Goal: Information Seeking & Learning: Understand process/instructions

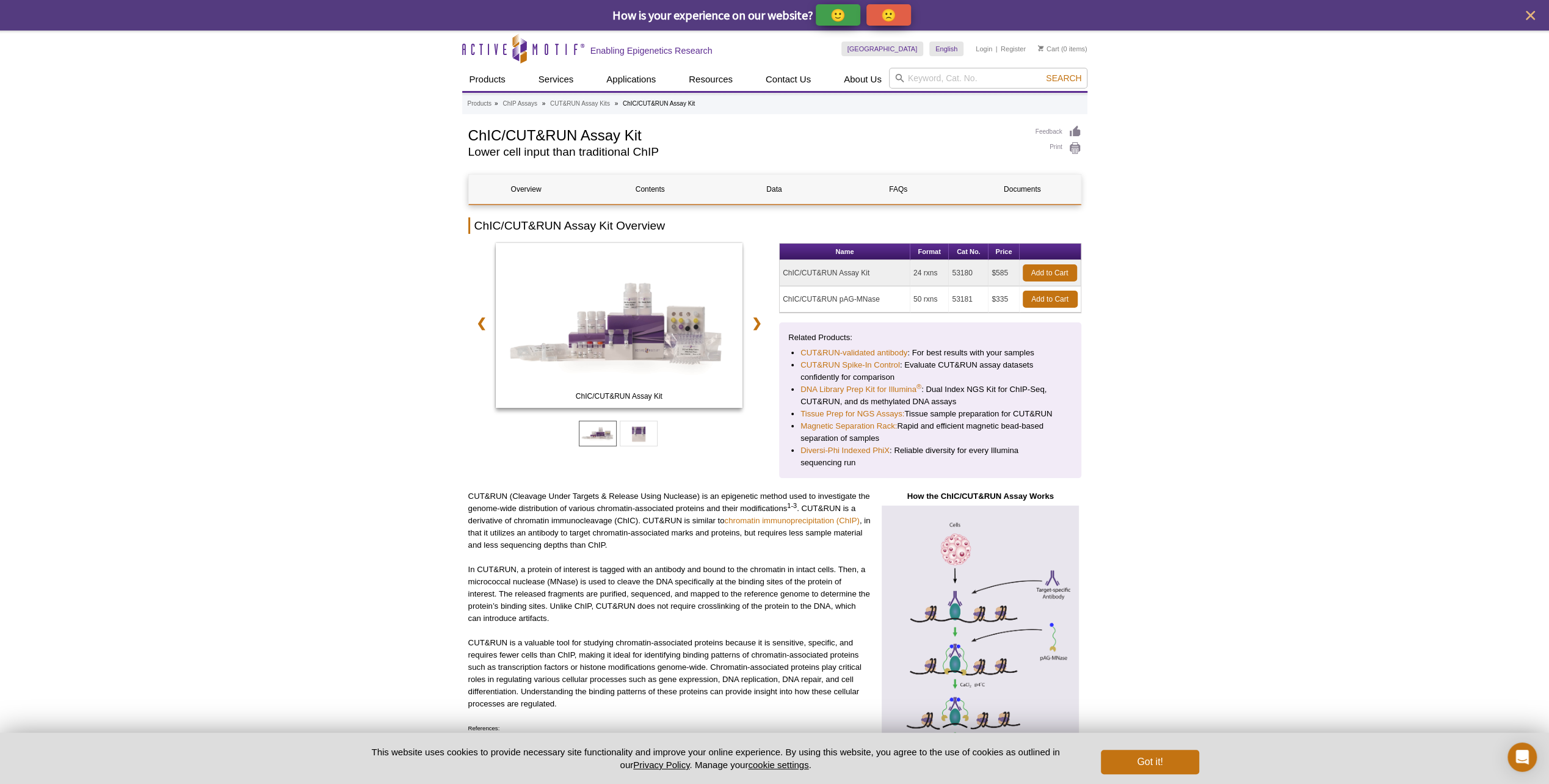
click at [650, 604] on p "In CUT&RUN, a protein of interest is tagged with an antibody and bound to the c…" at bounding box center [669, 594] width 403 height 61
drag, startPoint x: 273, startPoint y: 431, endPoint x: 274, endPoint y: 386, distance: 45.0
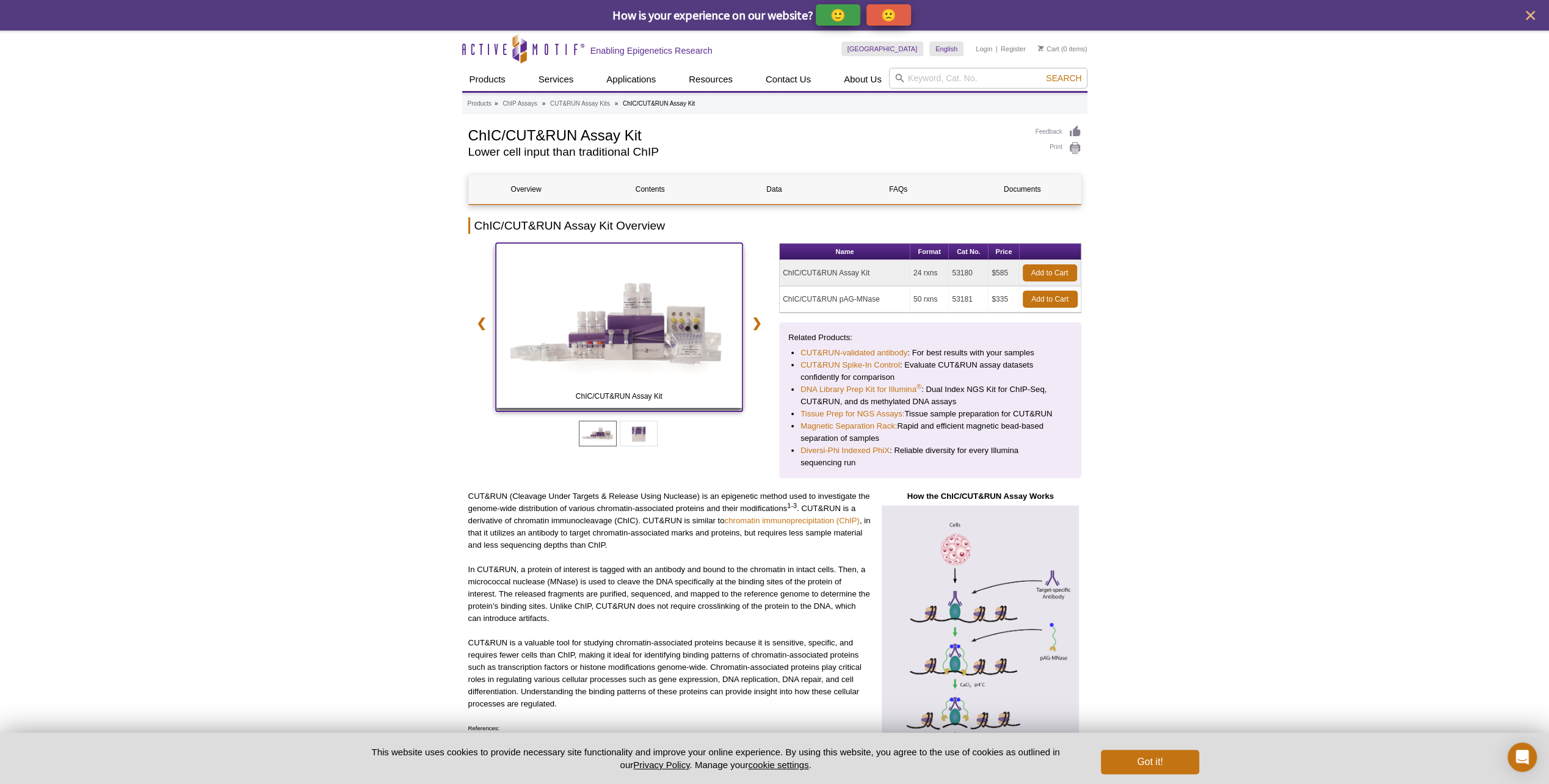
click at [598, 362] on img at bounding box center [619, 325] width 247 height 165
click at [674, 527] on p "CUT&RUN (Cleavage Under Targets & Release Using Nuclease) is an epigenetic meth…" at bounding box center [669, 521] width 403 height 61
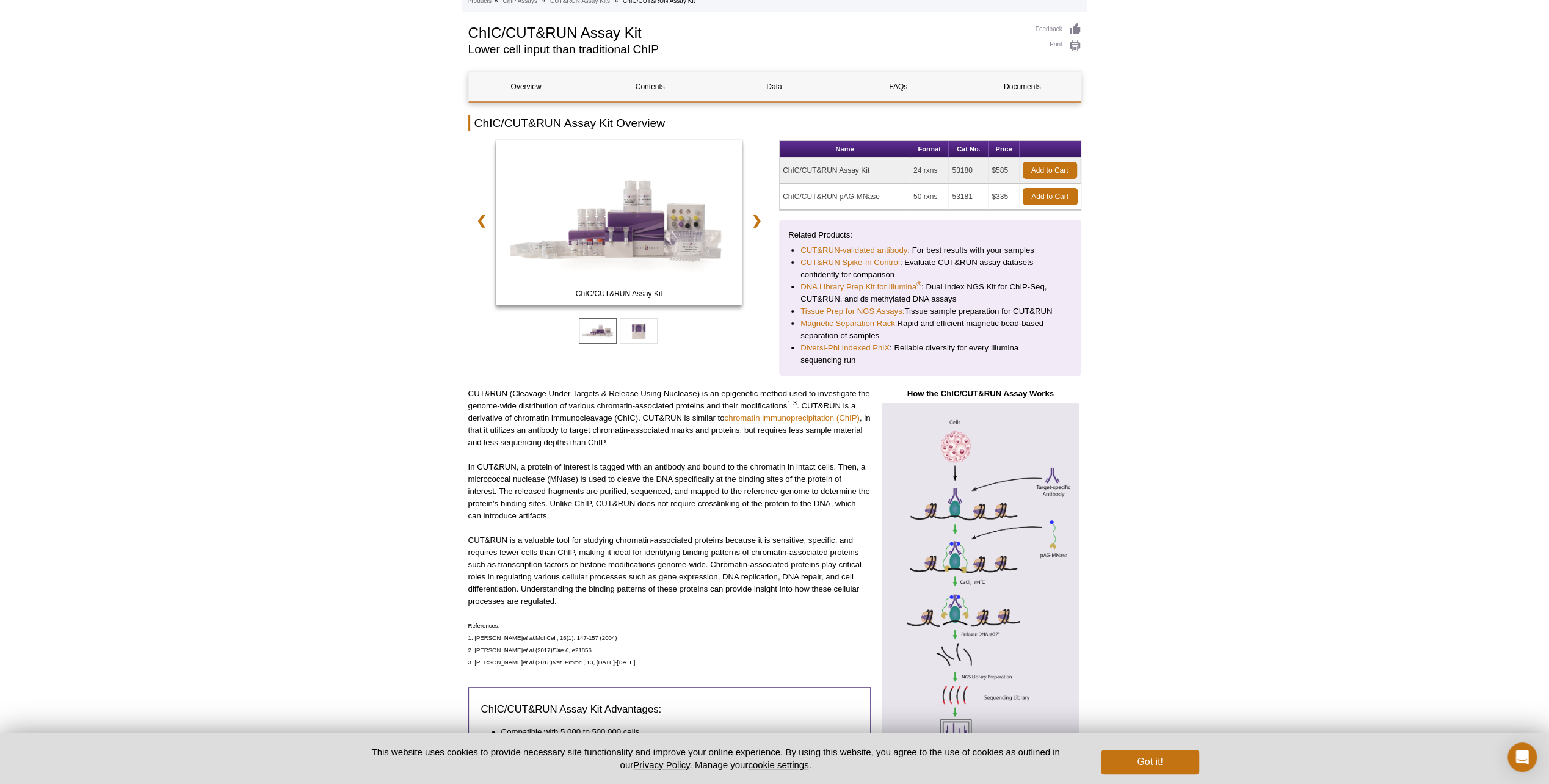
scroll to position [122, 0]
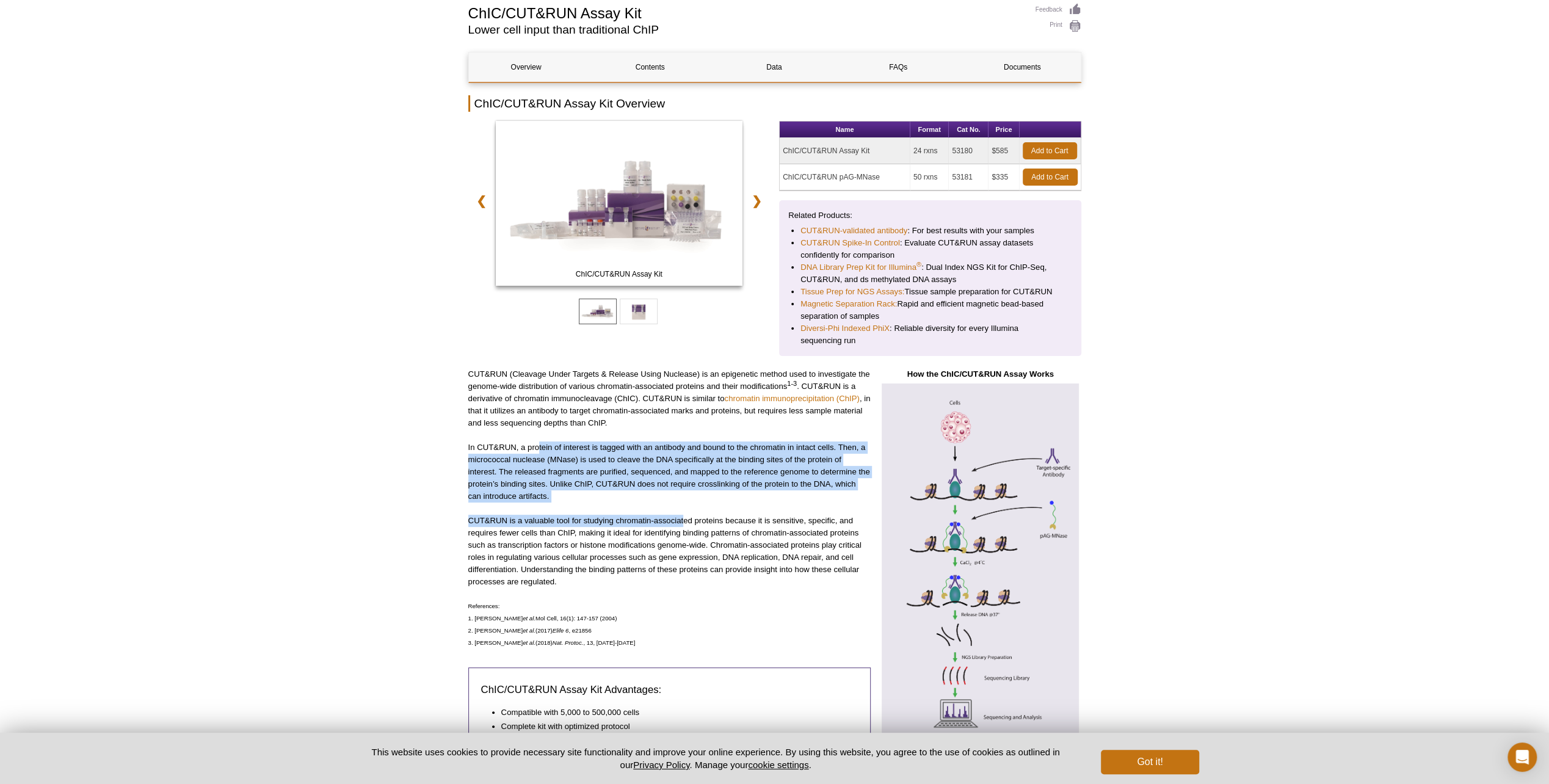
drag, startPoint x: 538, startPoint y: 449, endPoint x: 685, endPoint y: 512, distance: 159.9
click at [685, 512] on div "CUT&RUN (Cleavage Under Targets & Release Using Nuclease) is an epigenetic meth…" at bounding box center [669, 571] width 403 height 406
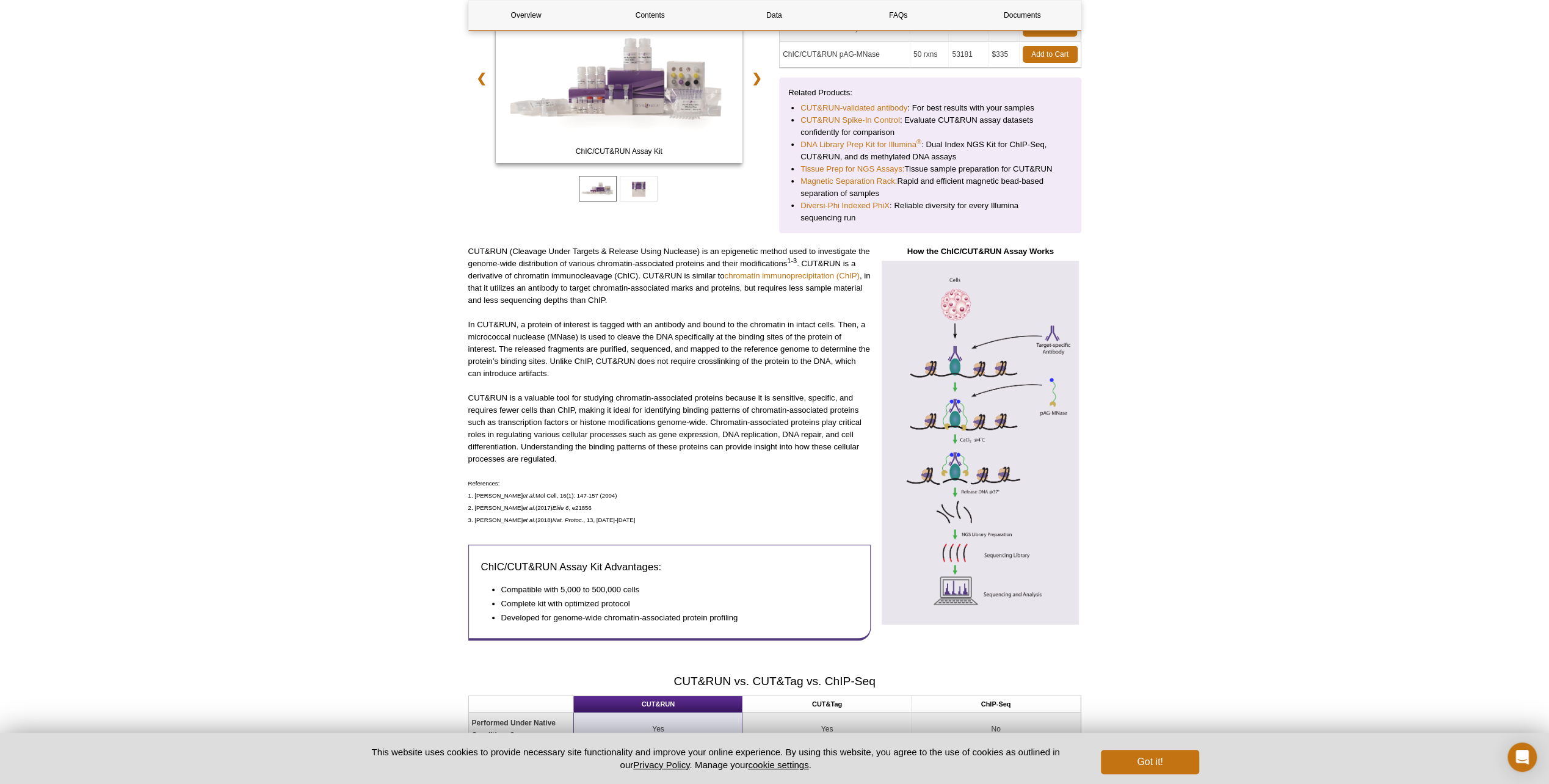
click at [665, 515] on p "References: 1. [PERSON_NAME] et al. Mol Cell, 16(1): 147-157 (2004) 2. [PERSON_…" at bounding box center [669, 502] width 403 height 49
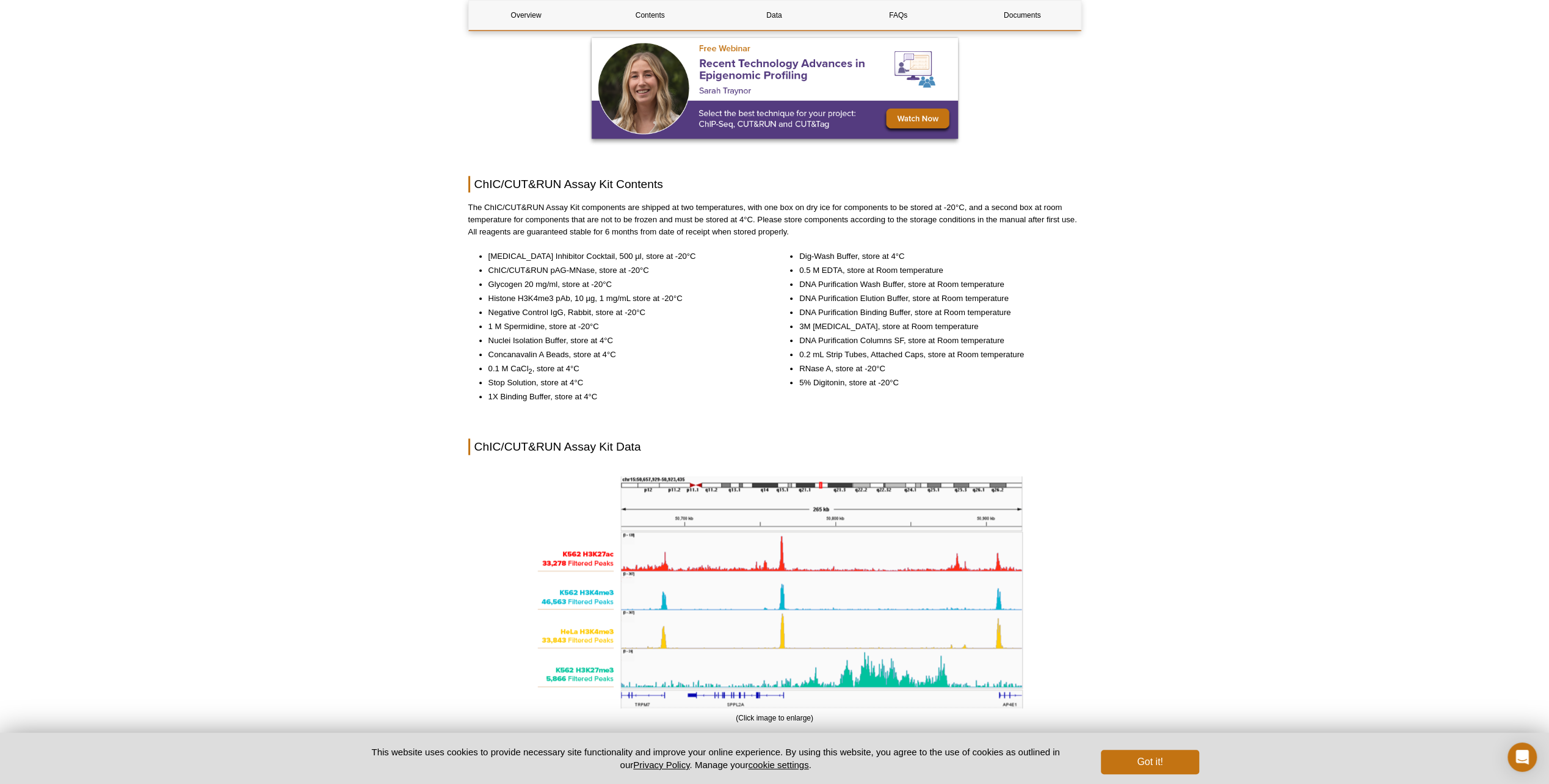
scroll to position [1221, 0]
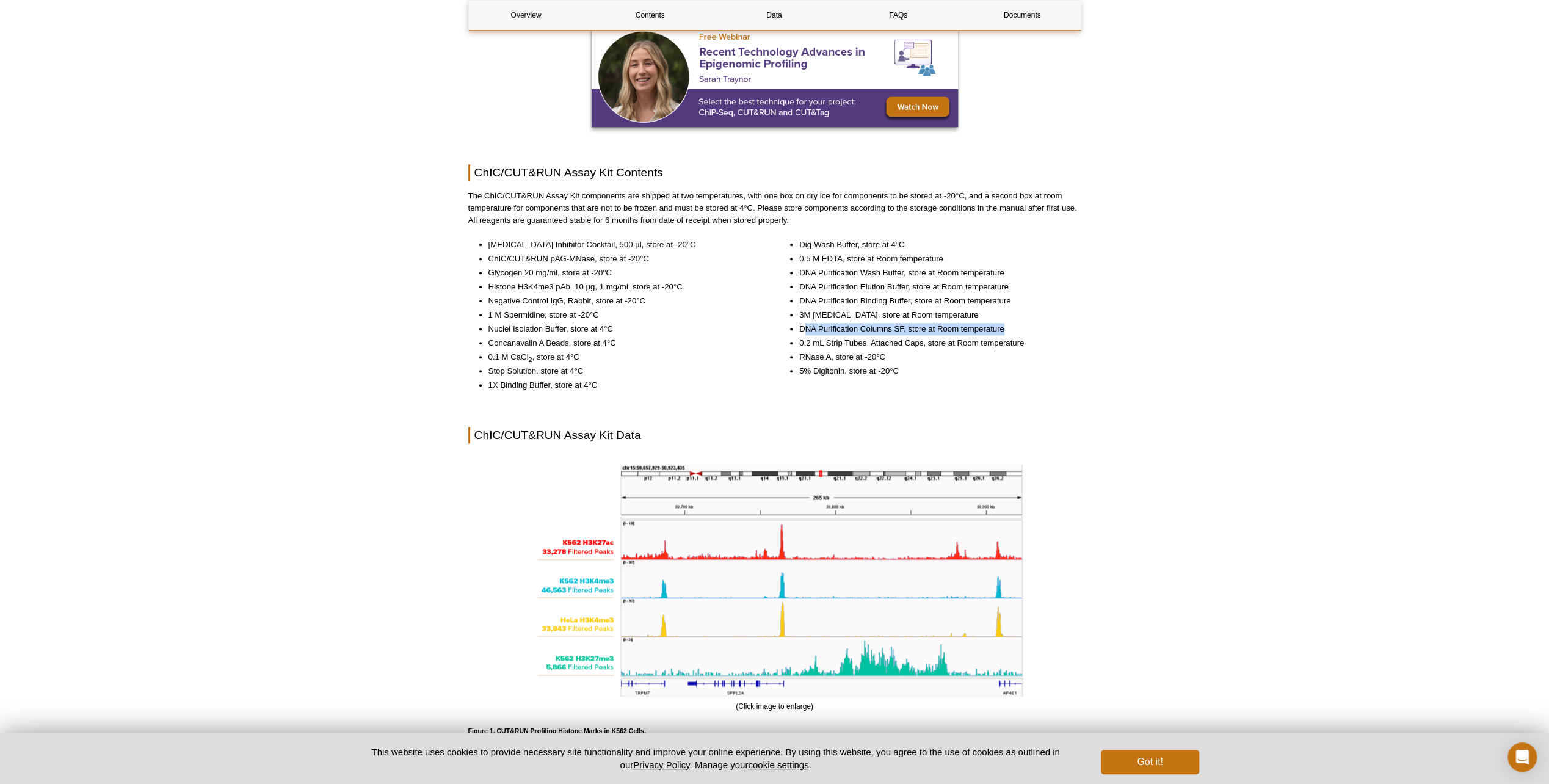
drag, startPoint x: 802, startPoint y: 326, endPoint x: 1031, endPoint y: 327, distance: 229.0
click at [1031, 327] on li "DNA Purification Columns SF, store at Room temperature" at bounding box center [934, 329] width 270 height 12
drag, startPoint x: 1031, startPoint y: 327, endPoint x: 988, endPoint y: 384, distance: 71.4
click at [988, 384] on div "Dig-Wash Buffer, store at 4°C 0.5 M EDTA, store at Room temperature DNA Purific…" at bounding box center [930, 316] width 302 height 155
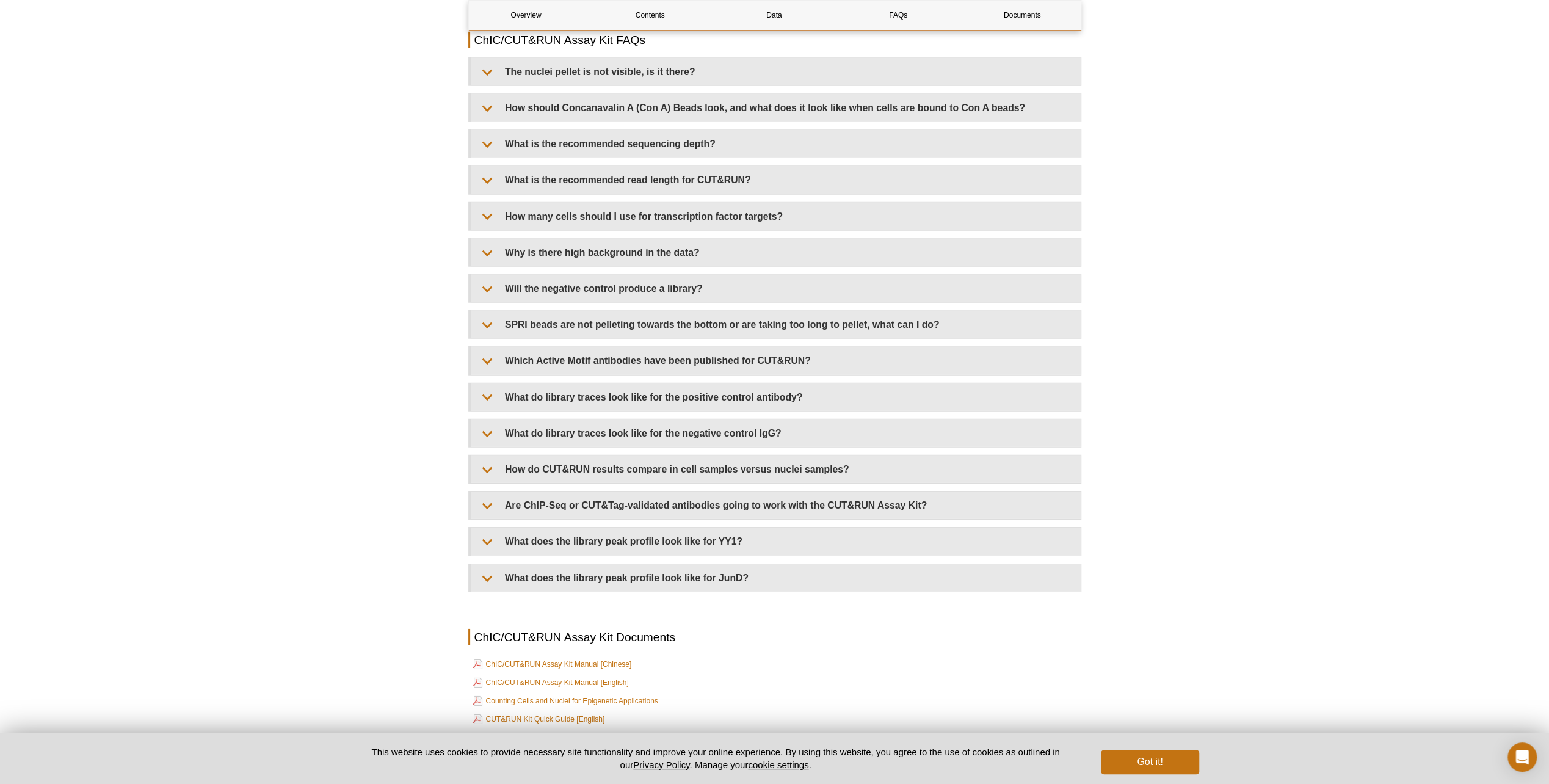
scroll to position [3603, 0]
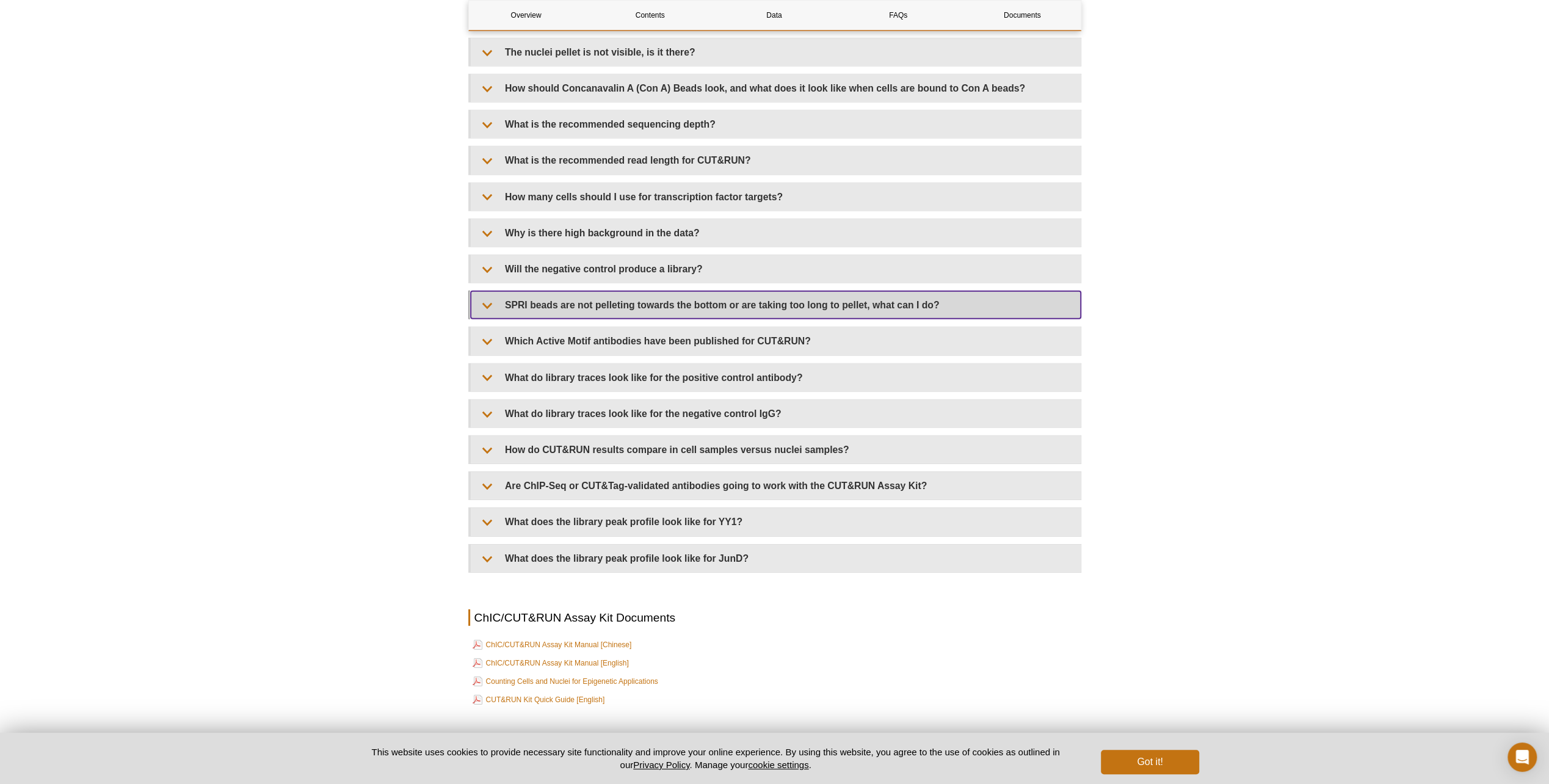
click at [499, 317] on summary "SPRI beads are not pelleting towards the bottom or are taking too long to pelle…" at bounding box center [776, 305] width 610 height 27
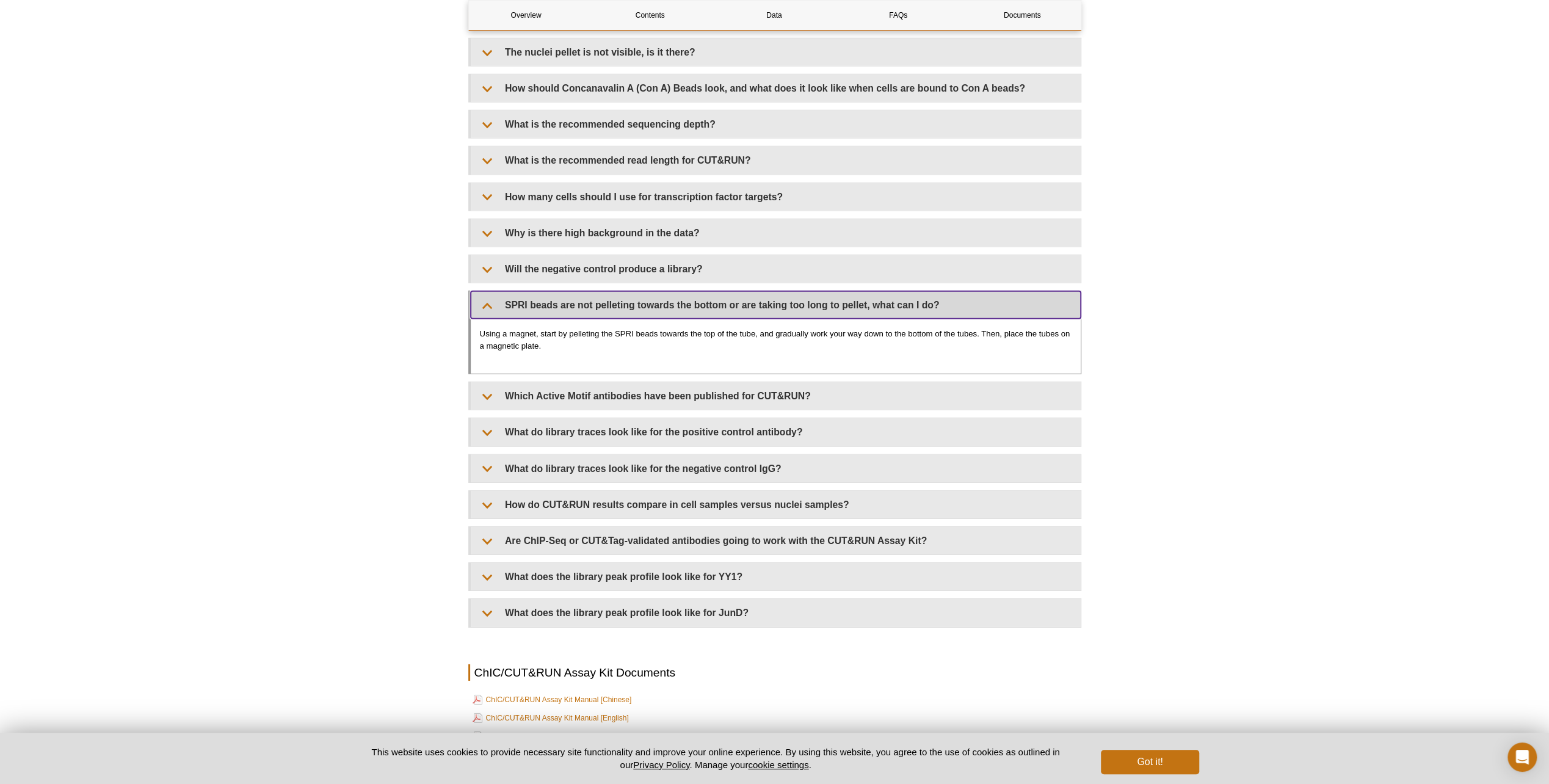
click at [498, 317] on summary "SPRI beads are not pelleting towards the bottom or are taking too long to pelle…" at bounding box center [776, 305] width 610 height 27
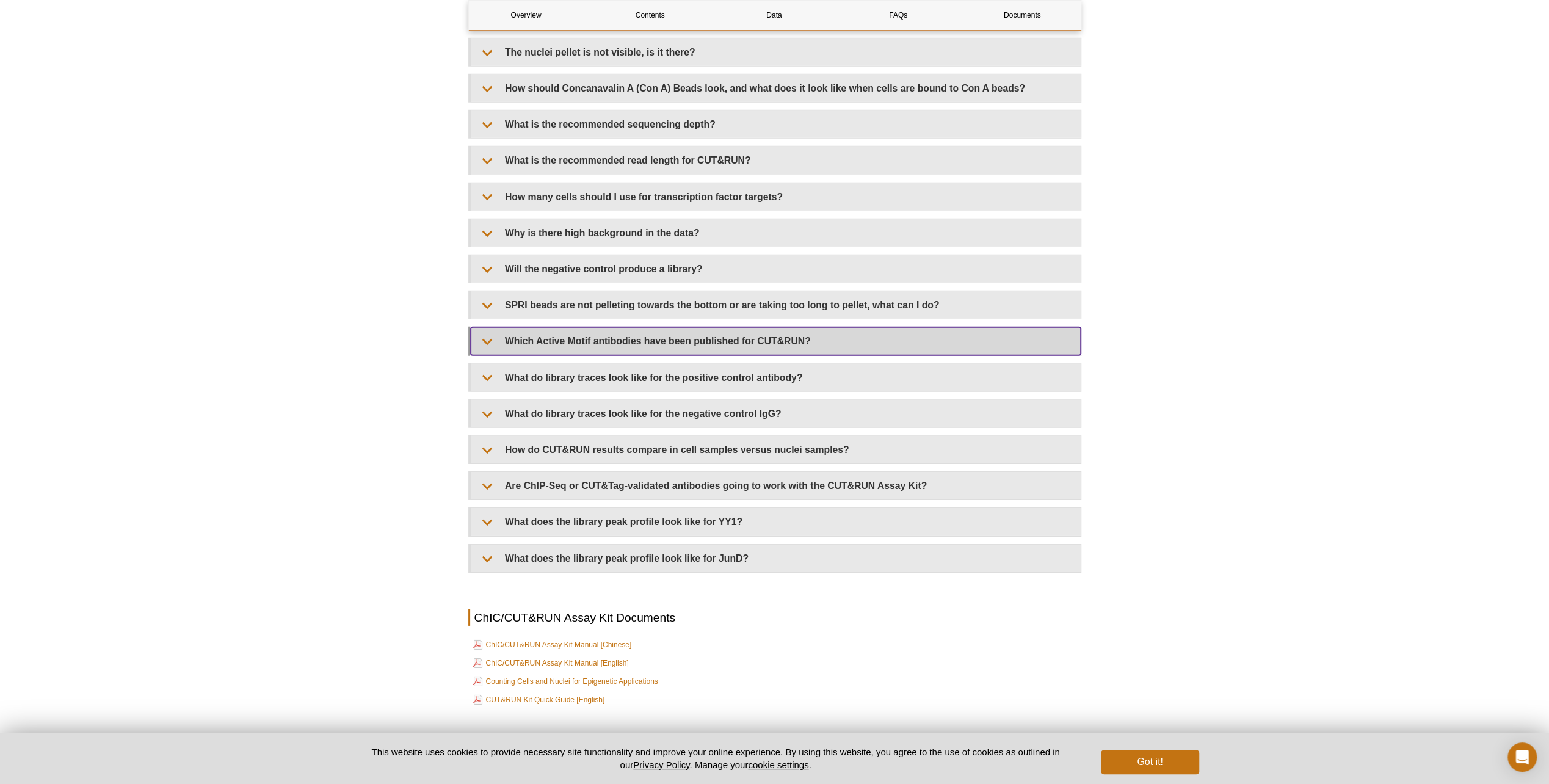
click at [498, 348] on summary "Which Active Motif antibodies have been published for CUT&RUN?" at bounding box center [776, 341] width 610 height 27
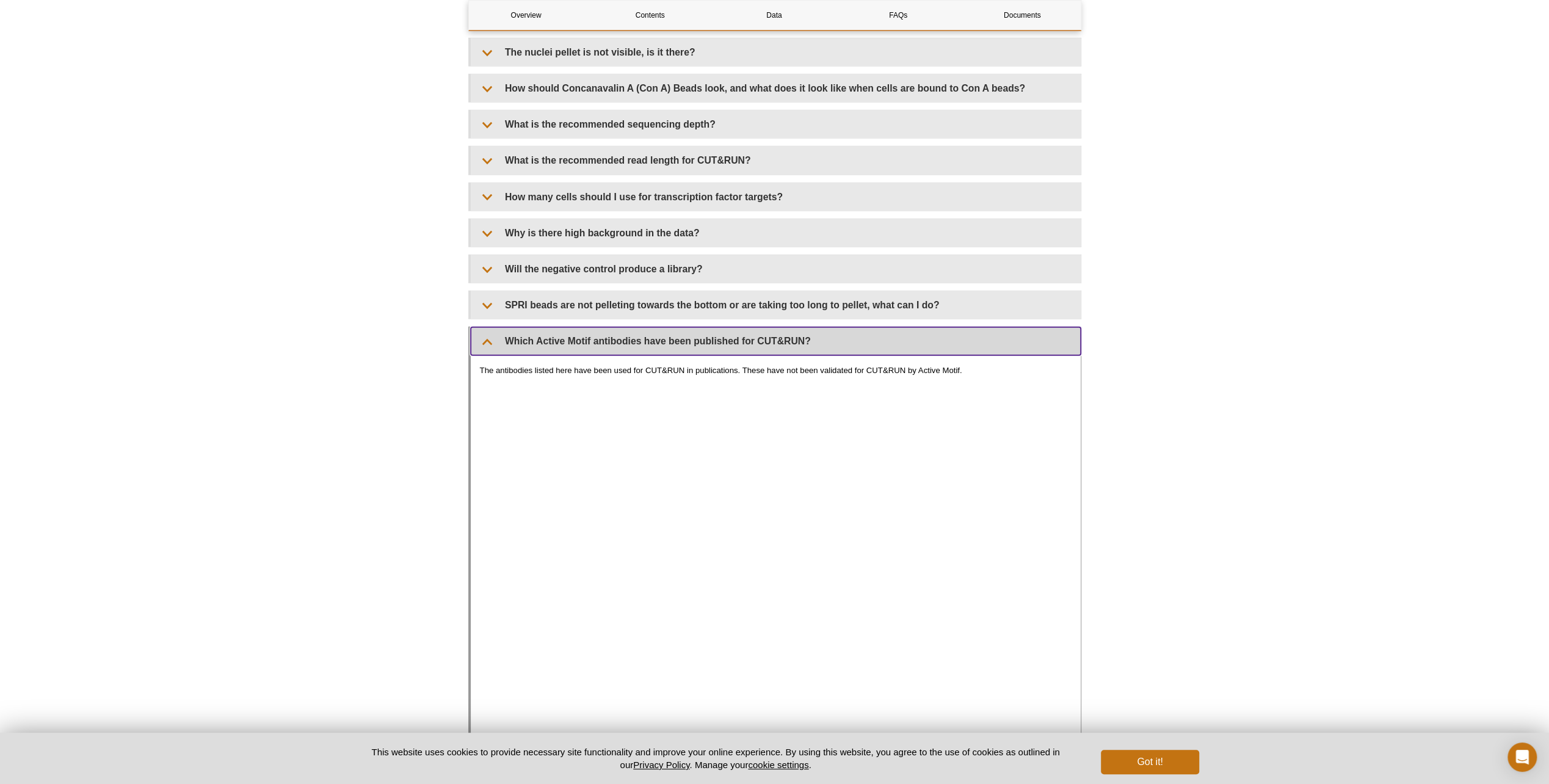
click at [498, 348] on summary "Which Active Motif antibodies have been published for CUT&RUN?" at bounding box center [776, 341] width 610 height 27
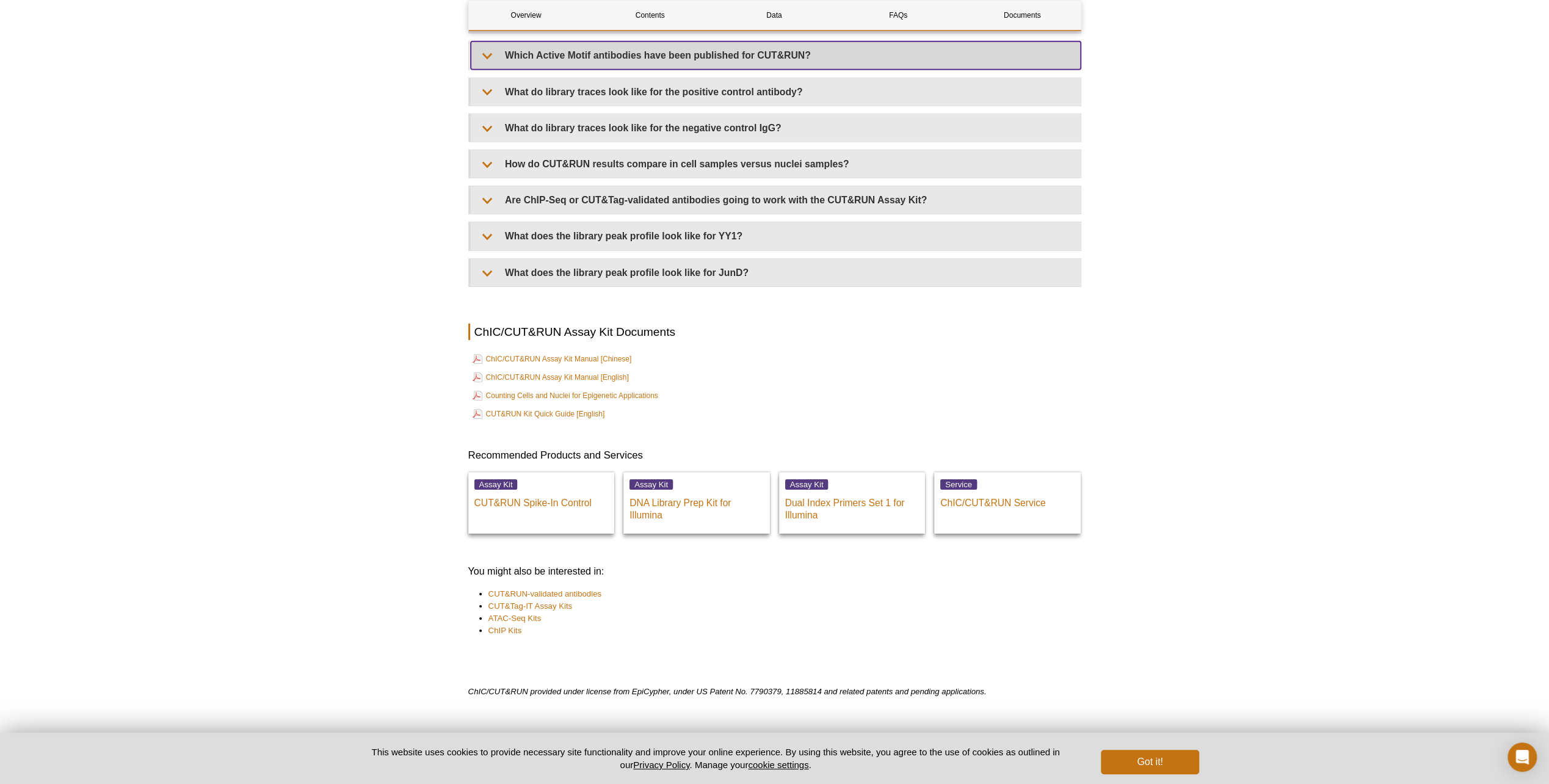
scroll to position [3908, 0]
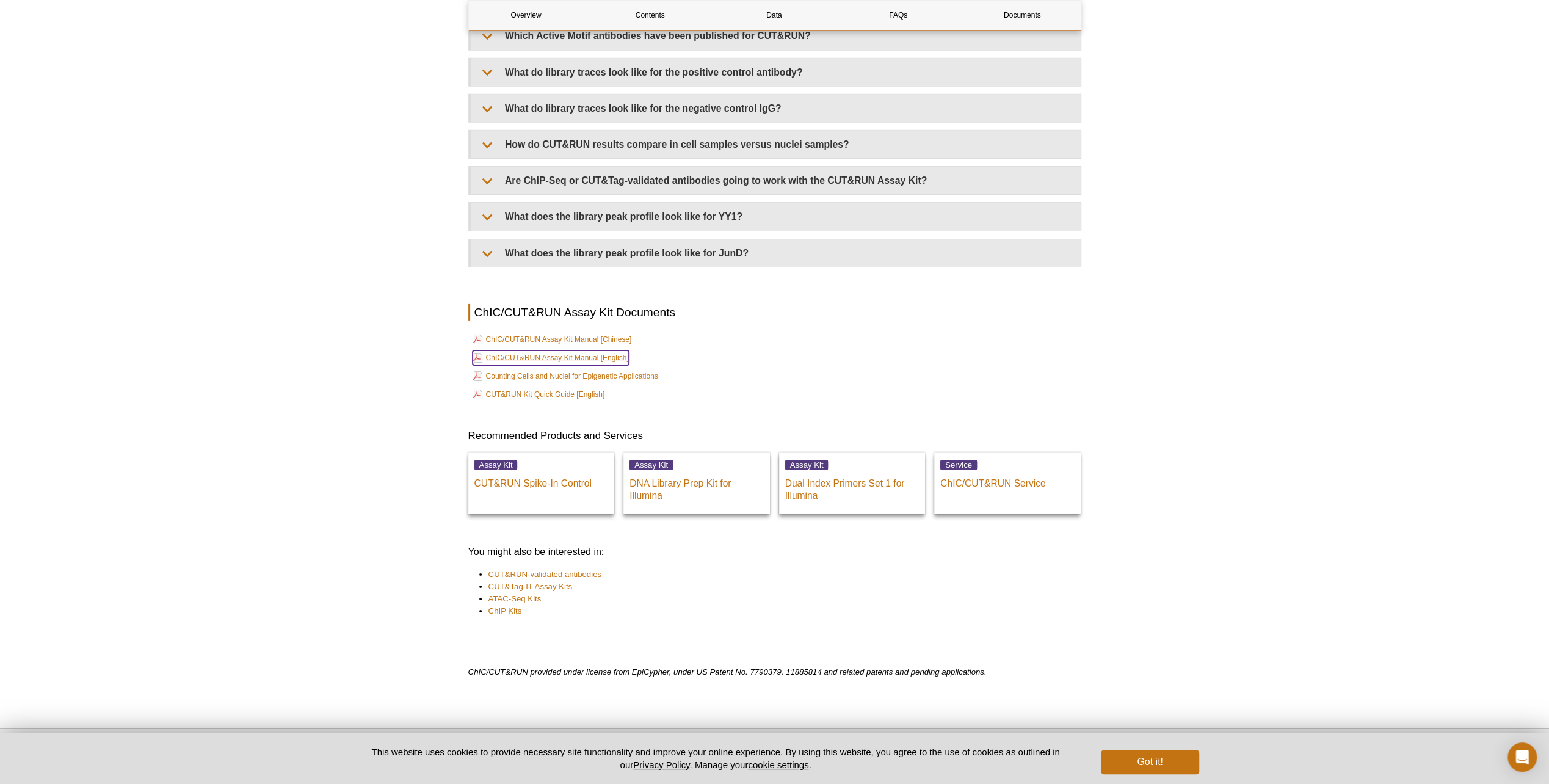
click at [535, 365] on link "ChIC/CUT&RUN Assay Kit Manual [English]" at bounding box center [550, 357] width 156 height 14
